Goal: Check status: Check status

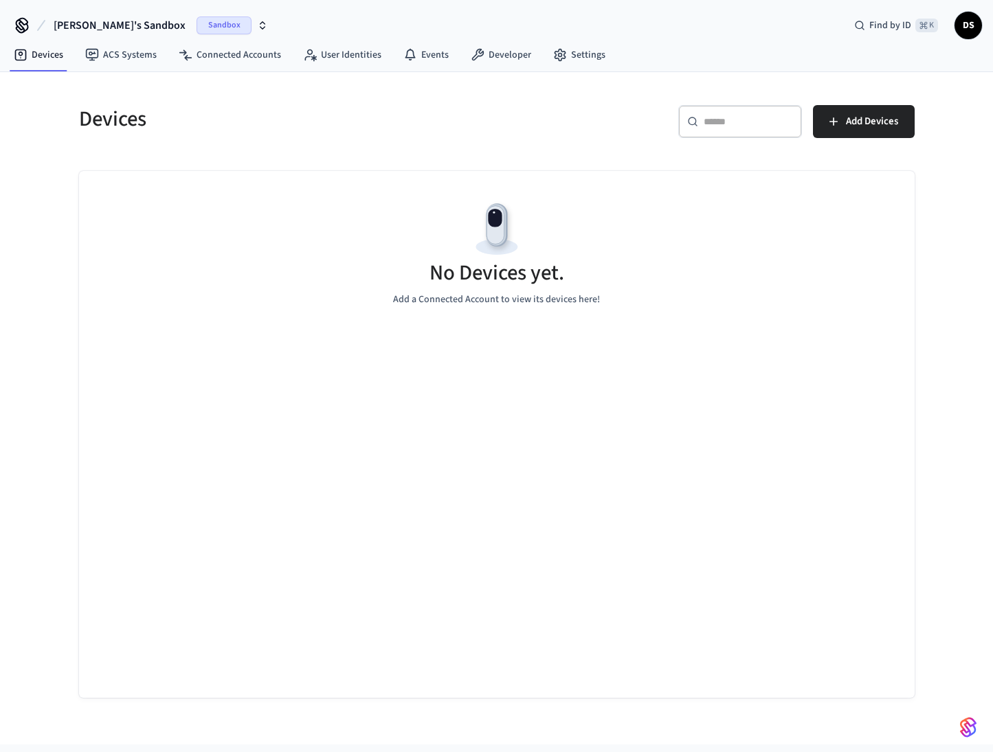
drag, startPoint x: 153, startPoint y: 25, endPoint x: 159, endPoint y: 34, distance: 11.4
click at [196, 25] on span "Sandbox" at bounding box center [223, 25] width 55 height 18
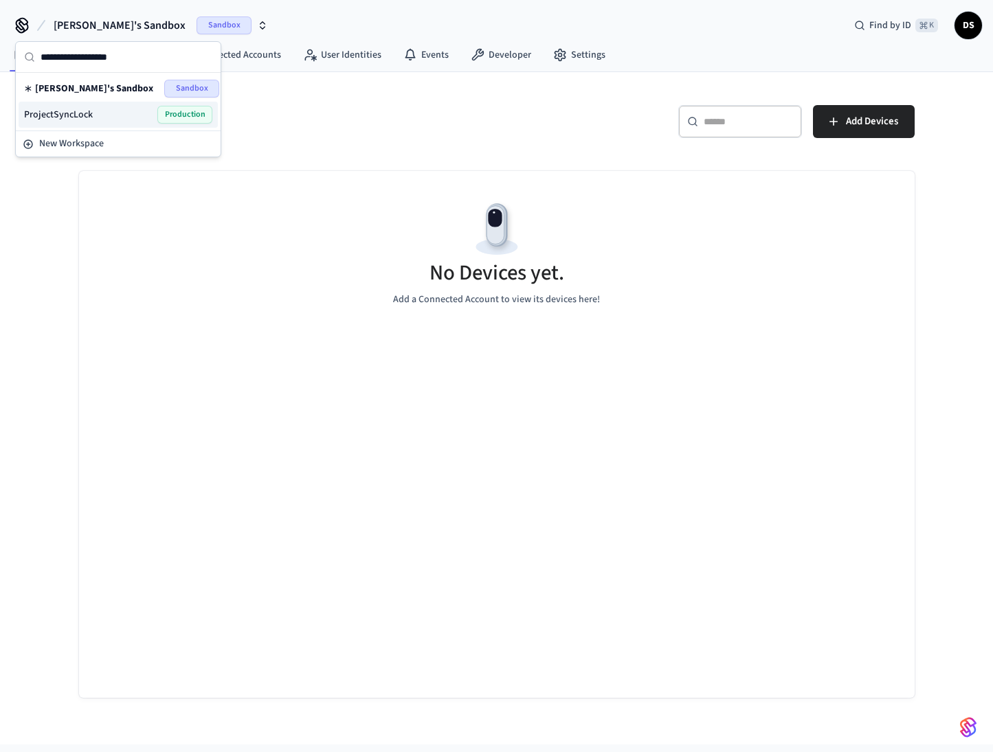
click at [120, 111] on div "ProjectSyncLock Production" at bounding box center [118, 115] width 188 height 18
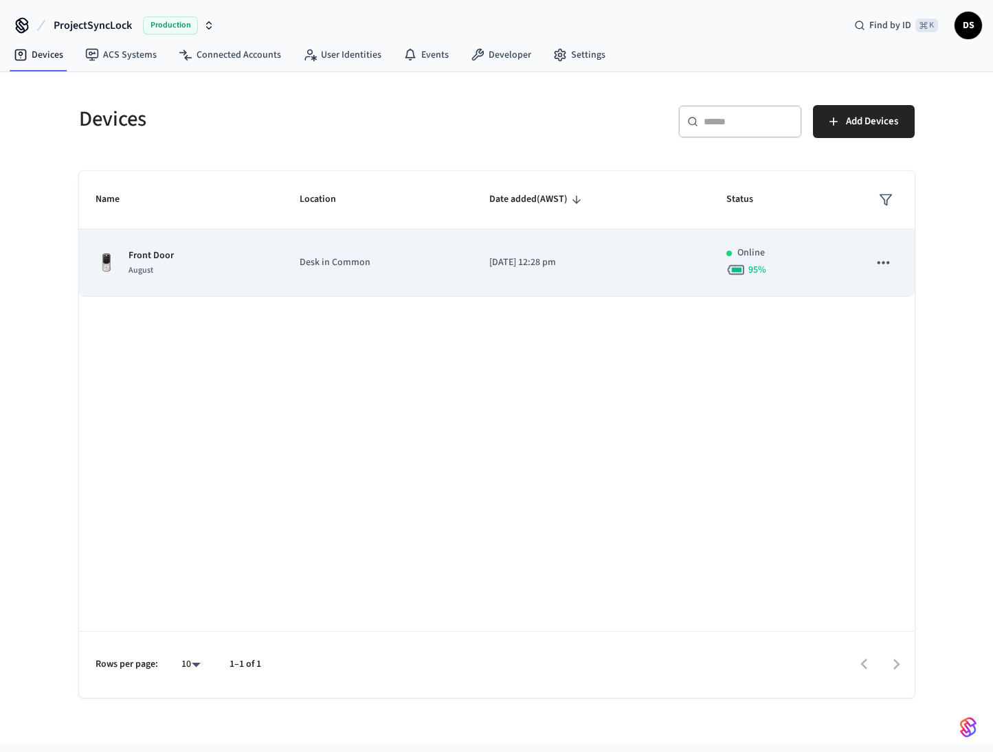
click at [657, 264] on p "[DATE] 12:28 pm" at bounding box center [591, 263] width 204 height 14
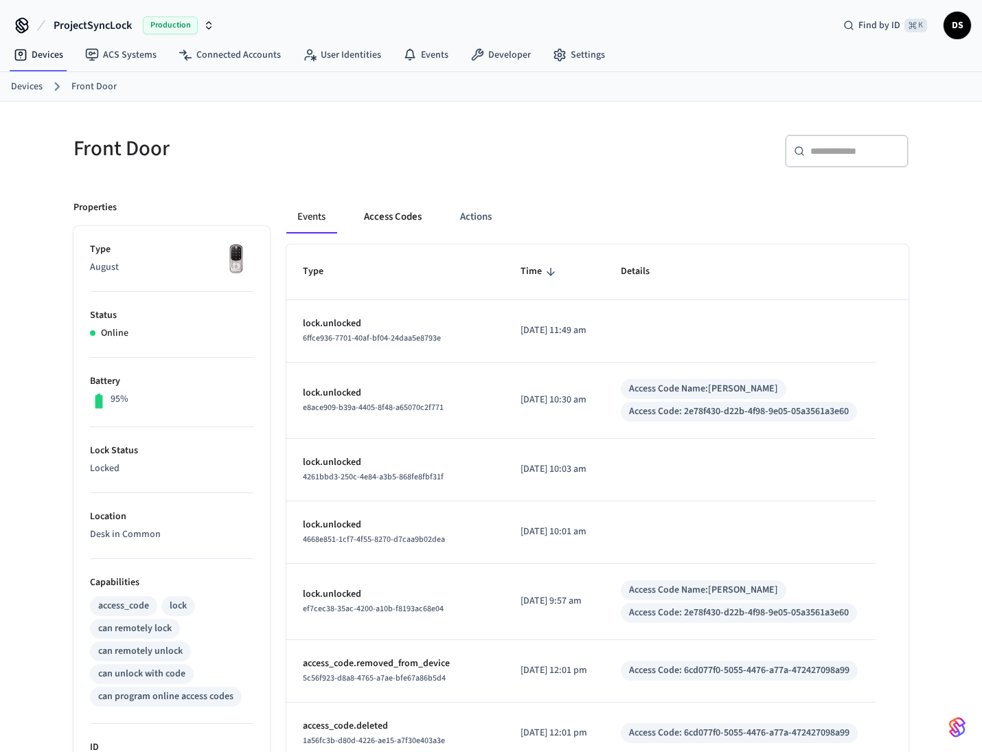
click at [412, 222] on button "Access Codes" at bounding box center [393, 217] width 80 height 33
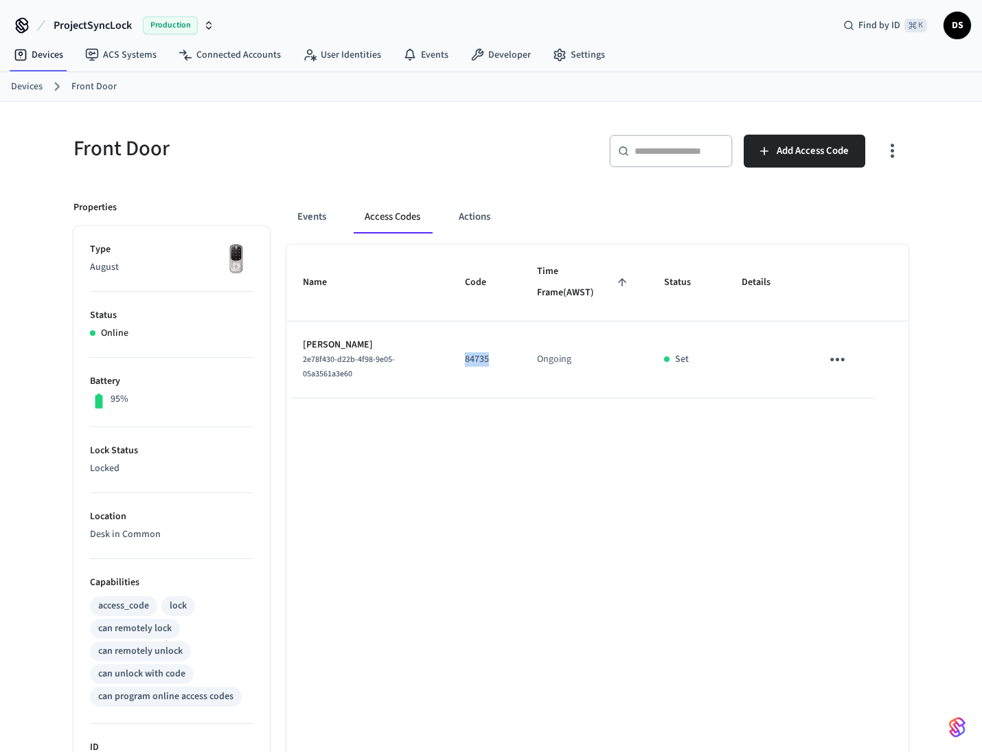
drag, startPoint x: 466, startPoint y: 356, endPoint x: 492, endPoint y: 355, distance: 25.4
click at [492, 355] on td "84735" at bounding box center [485, 360] width 72 height 77
click at [533, 403] on div "Name Code Time Frame (AWST) Status Details [PERSON_NAME] 2e78f430-d22b-4f98-9e0…" at bounding box center [597, 632] width 622 height 774
click at [308, 214] on button "Events" at bounding box center [311, 217] width 51 height 33
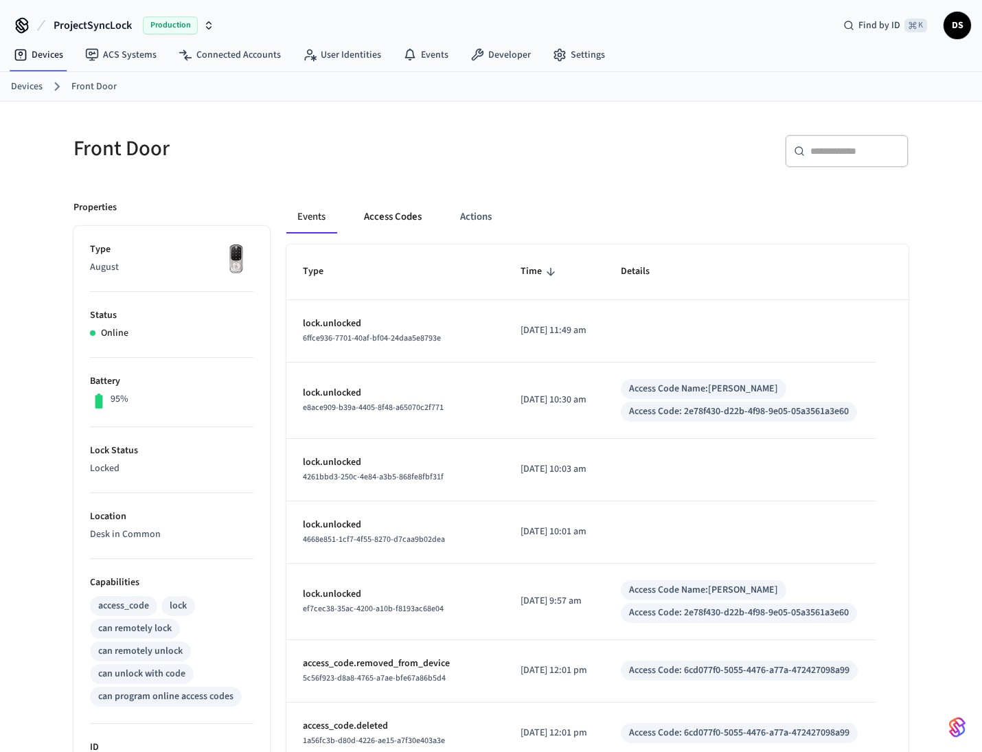
click at [380, 216] on button "Access Codes" at bounding box center [393, 217] width 80 height 33
